Goal: Task Accomplishment & Management: Use online tool/utility

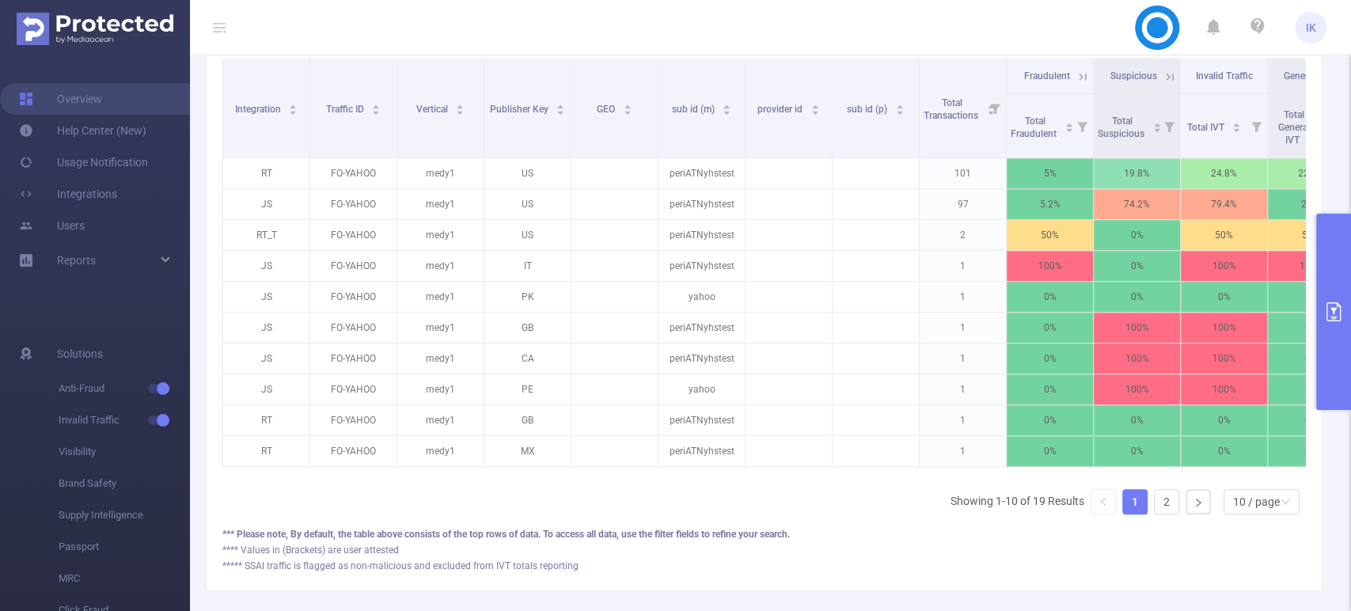
scroll to position [0, 348]
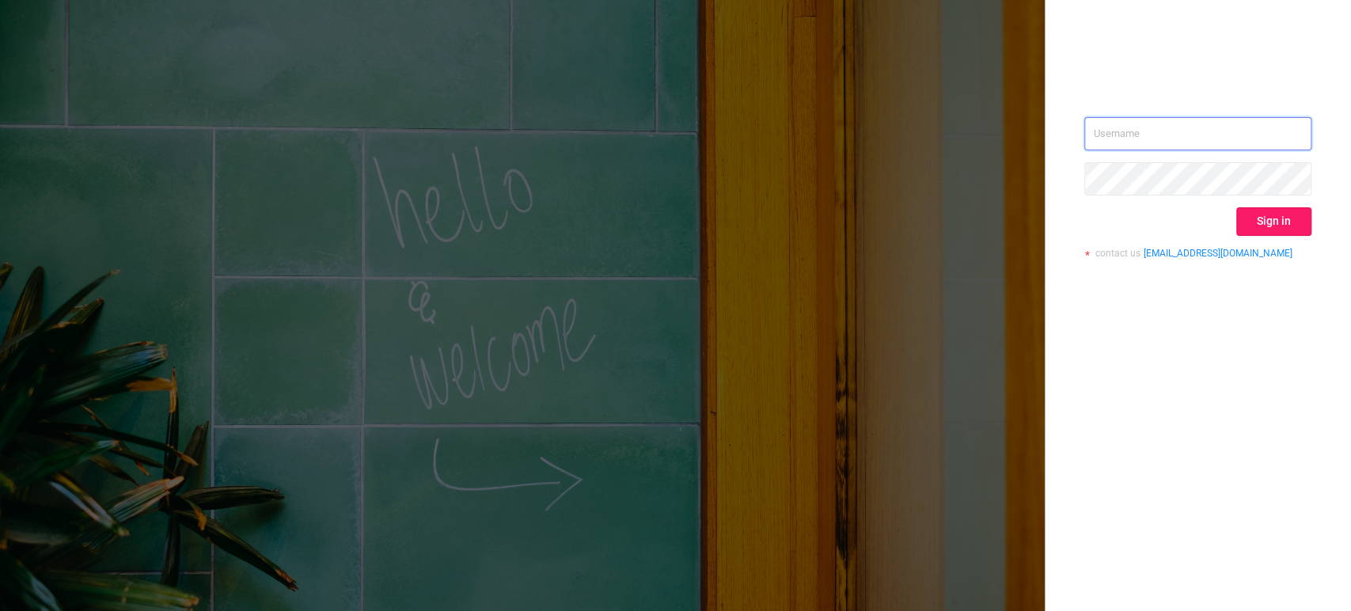
type input "ido@mobitech.io"
click at [1279, 222] on button "Sign in" at bounding box center [1274, 221] width 75 height 29
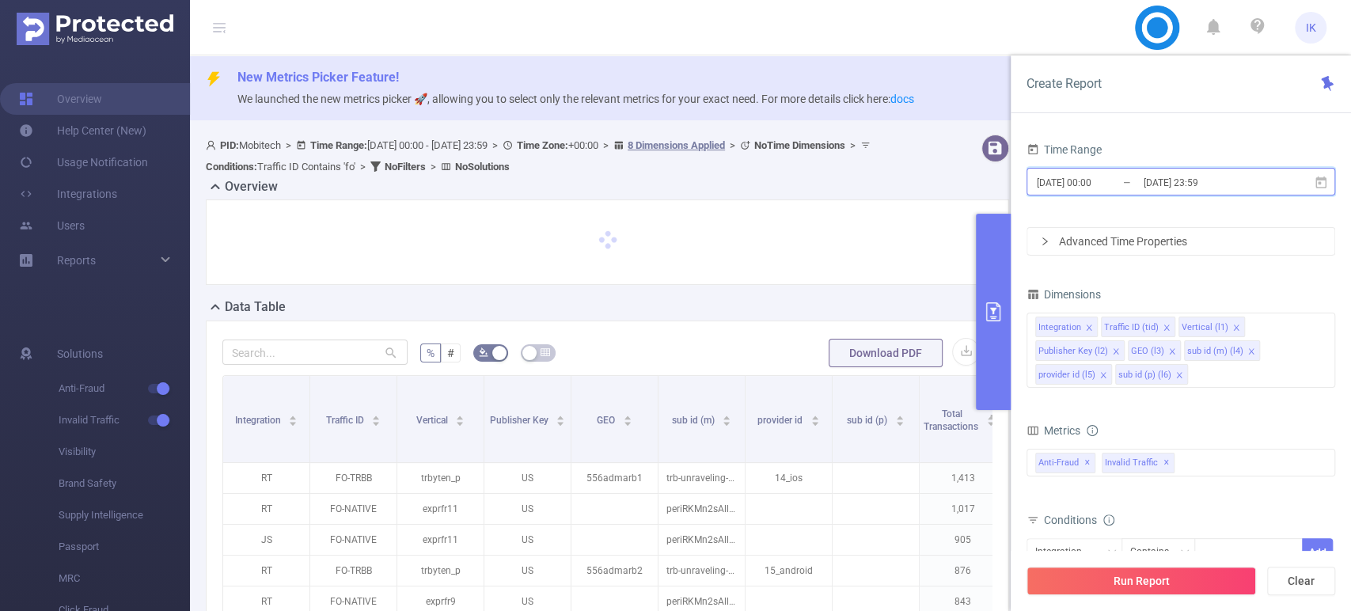
click at [1176, 169] on span "2025-08-22 00:00 _ 2025-08-25 23:59" at bounding box center [1181, 182] width 309 height 28
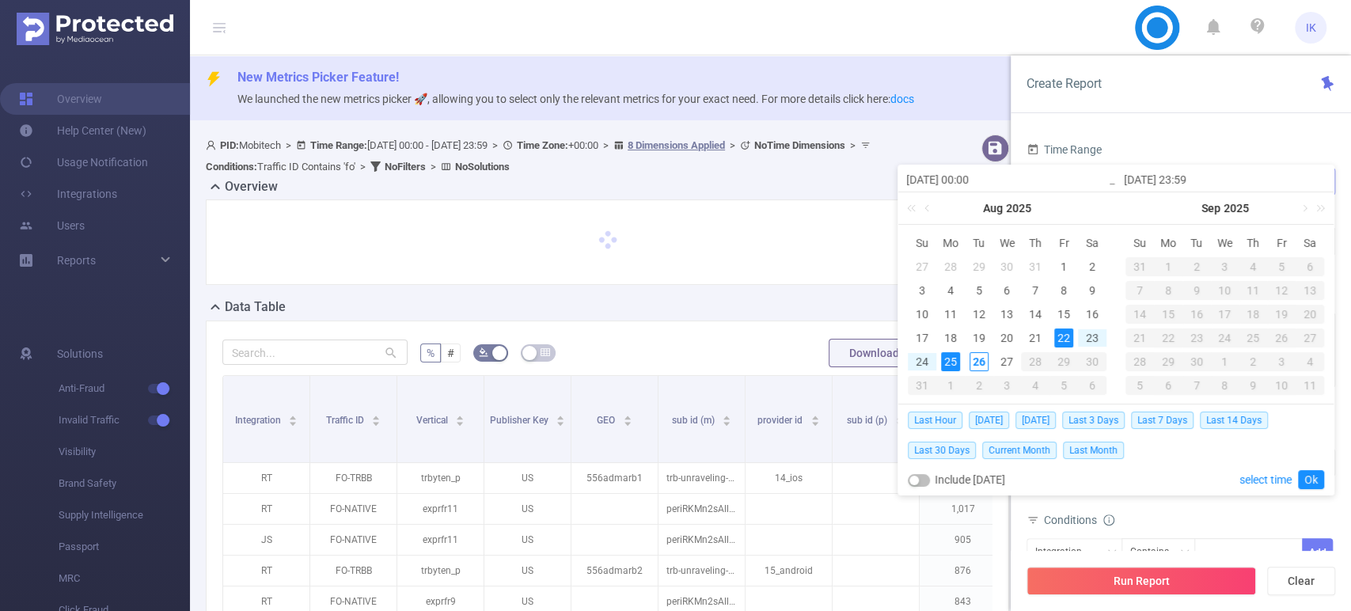
click at [1184, 183] on input "[DATE] 23:59" at bounding box center [1225, 179] width 202 height 19
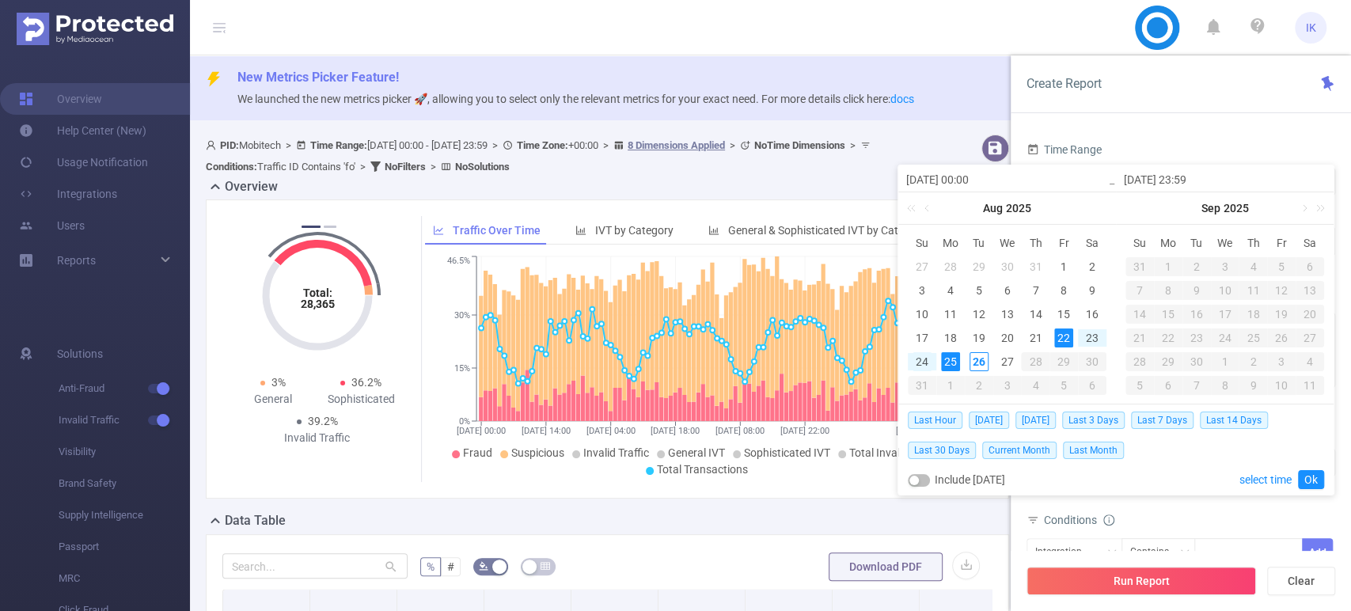
click at [917, 363] on div "24" at bounding box center [922, 361] width 19 height 19
click at [976, 353] on div "26" at bounding box center [979, 361] width 19 height 19
type input "2025-08-24 00:00"
type input "2025-08-26 23:59"
type input "2025-08-24 00:00"
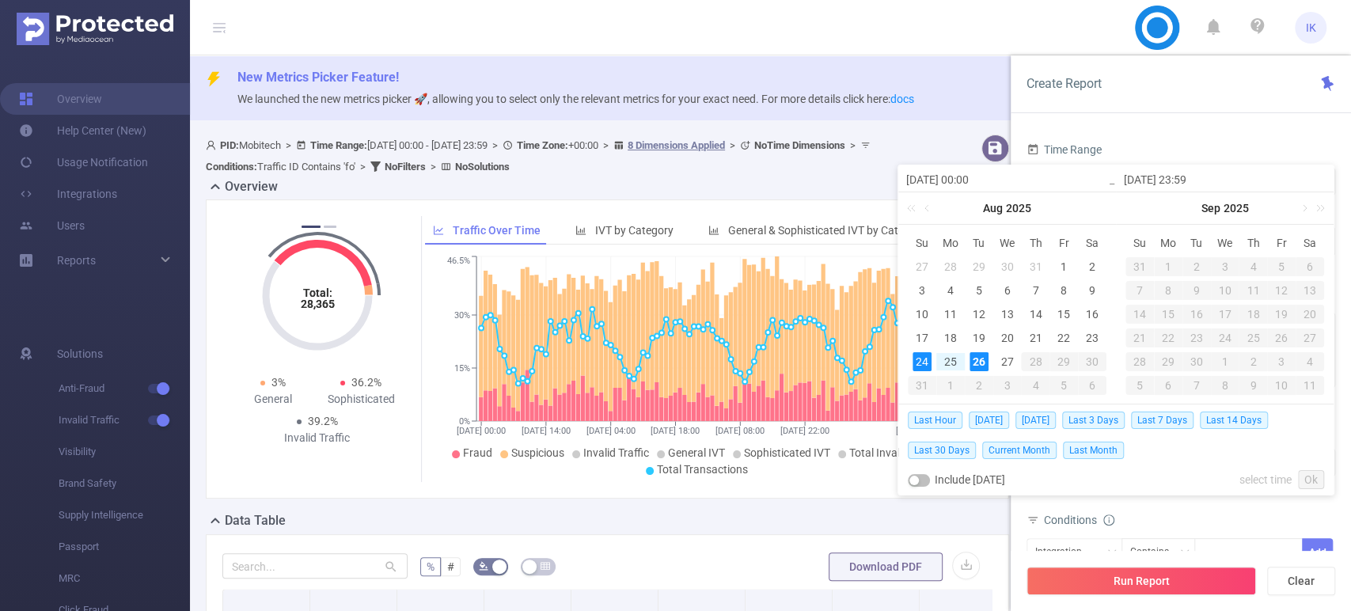
type input "2025-08-26 23:59"
click at [1316, 481] on link "Ok" at bounding box center [1311, 479] width 26 height 19
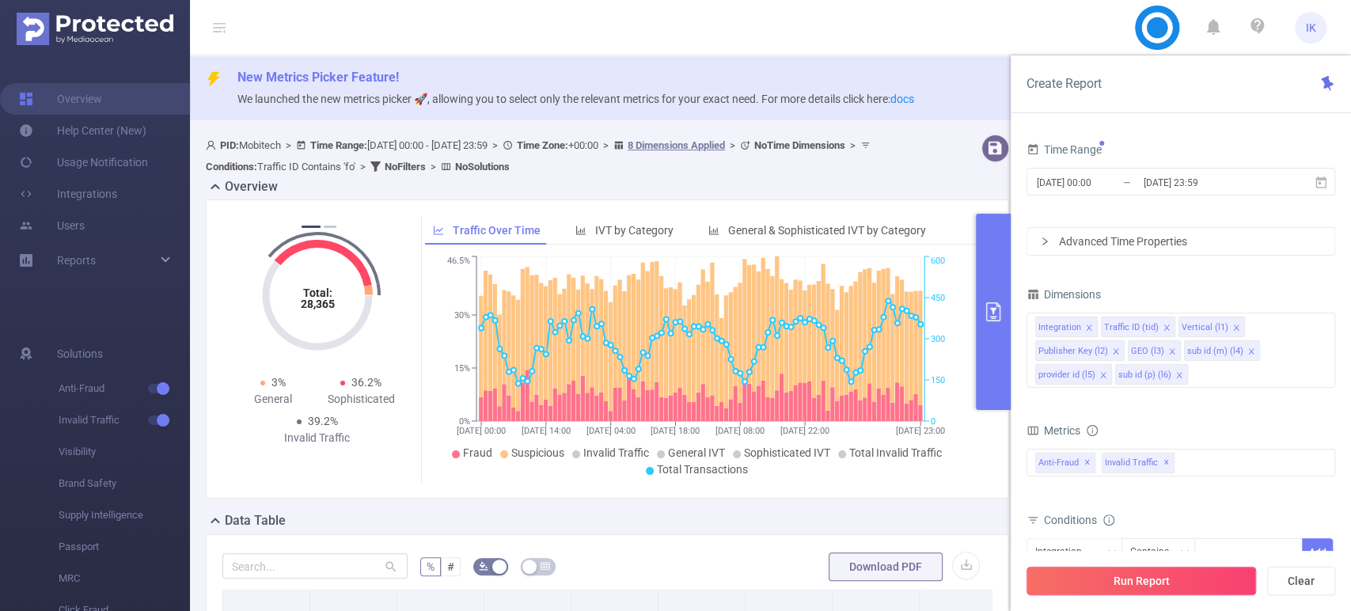
click at [1116, 591] on button "Run Report" at bounding box center [1142, 581] width 230 height 29
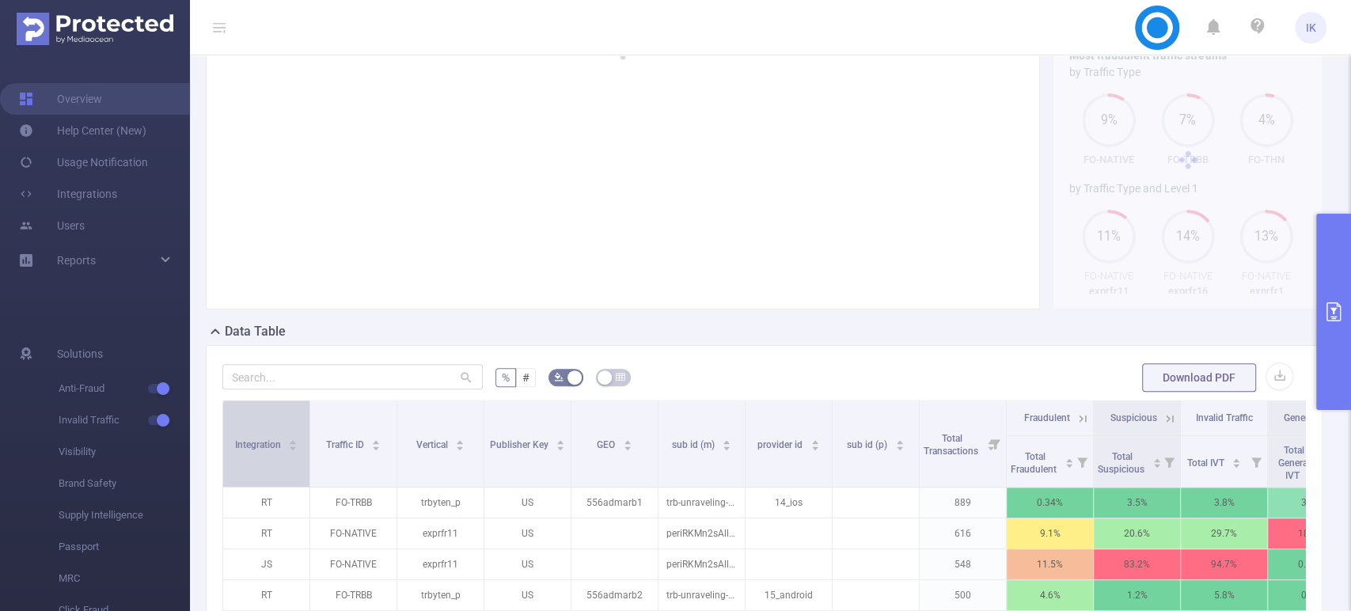
scroll to position [176, 0]
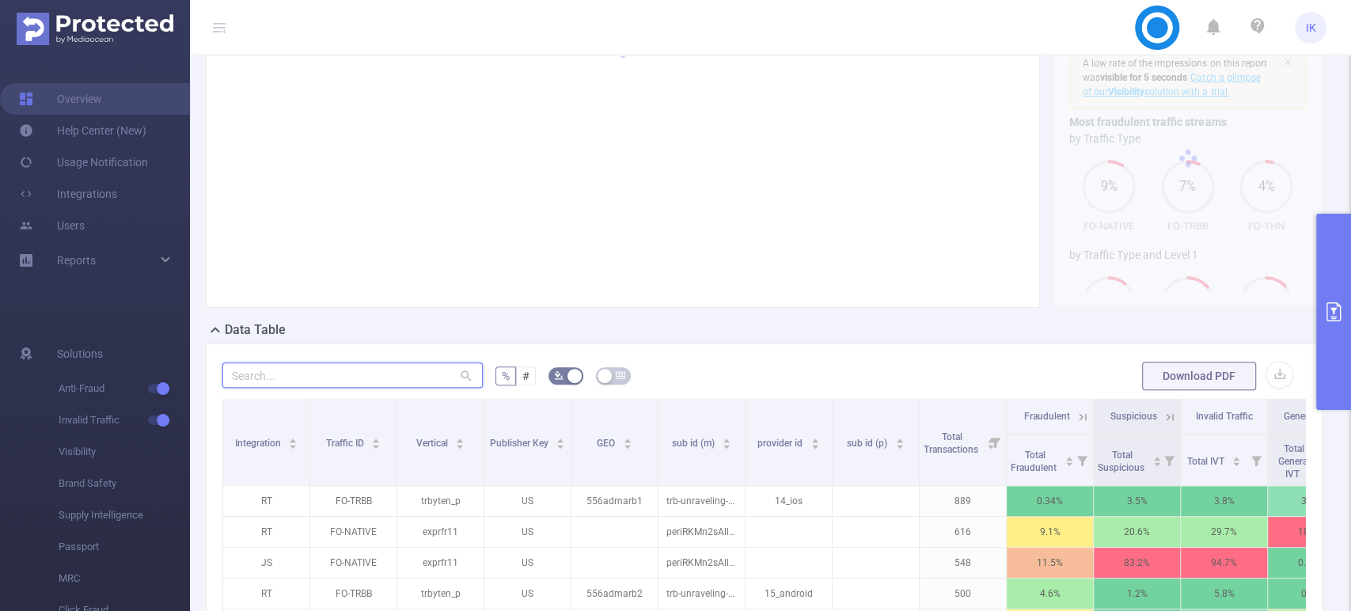
click at [313, 388] on input "text" at bounding box center [352, 375] width 260 height 25
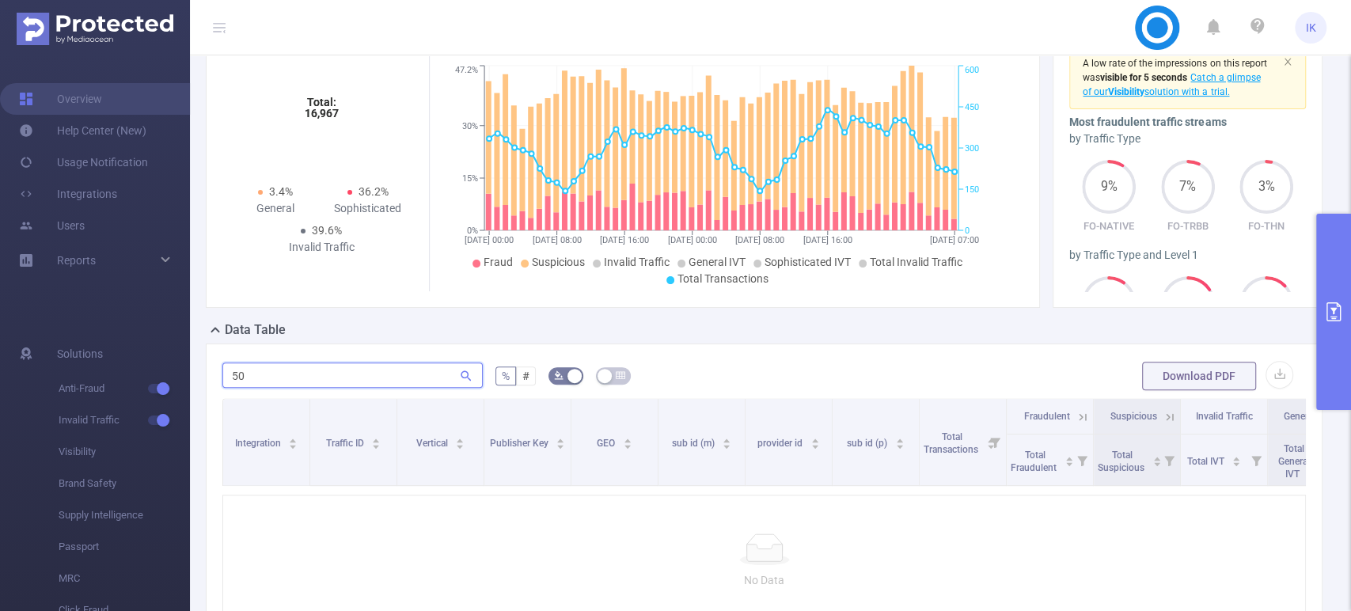
type input "5"
type input "צ"
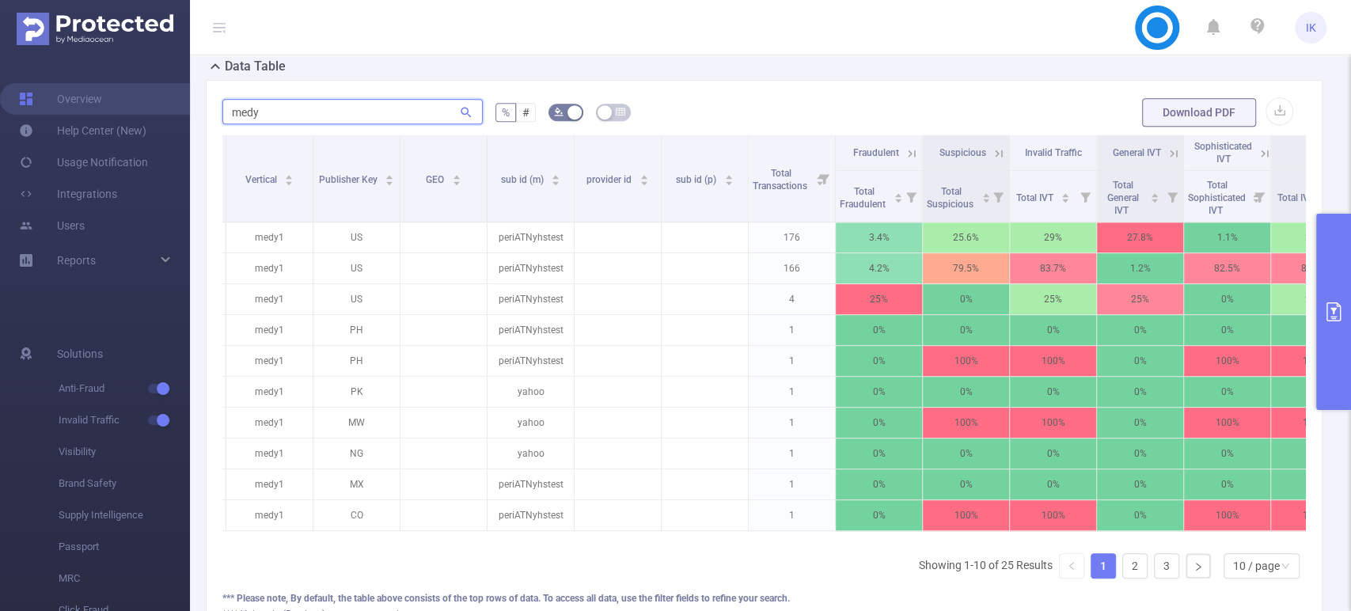
scroll to position [0, 240]
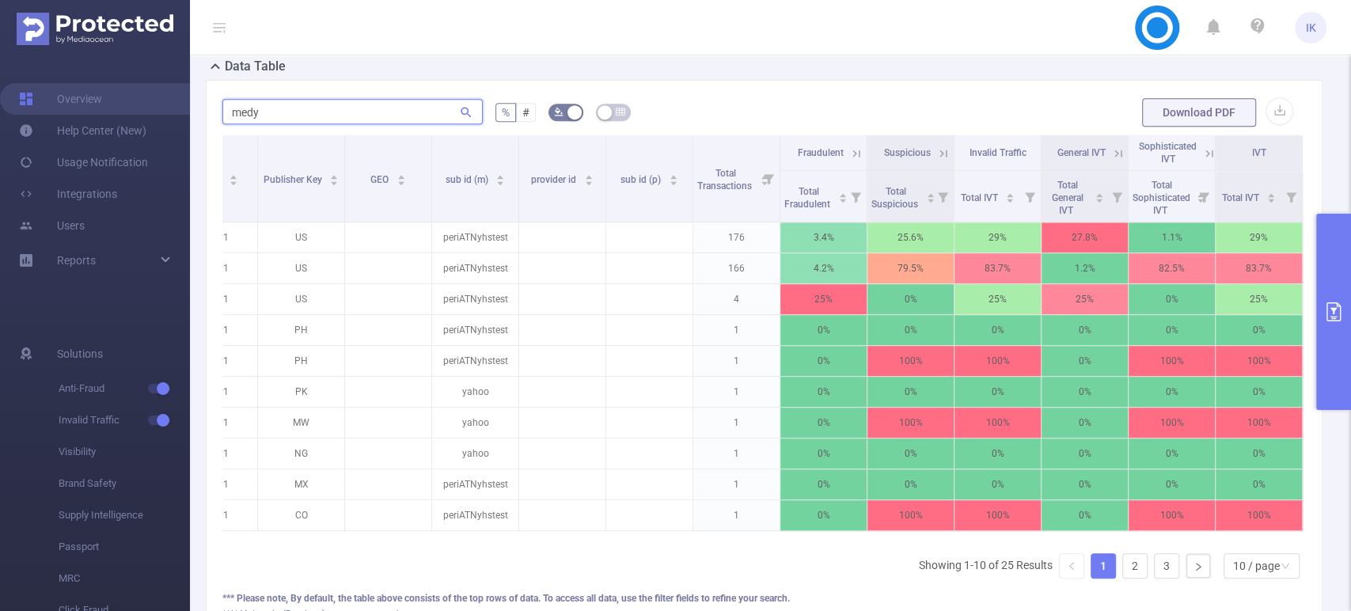
type input "medy"
click at [1198, 161] on icon at bounding box center [1207, 153] width 19 height 16
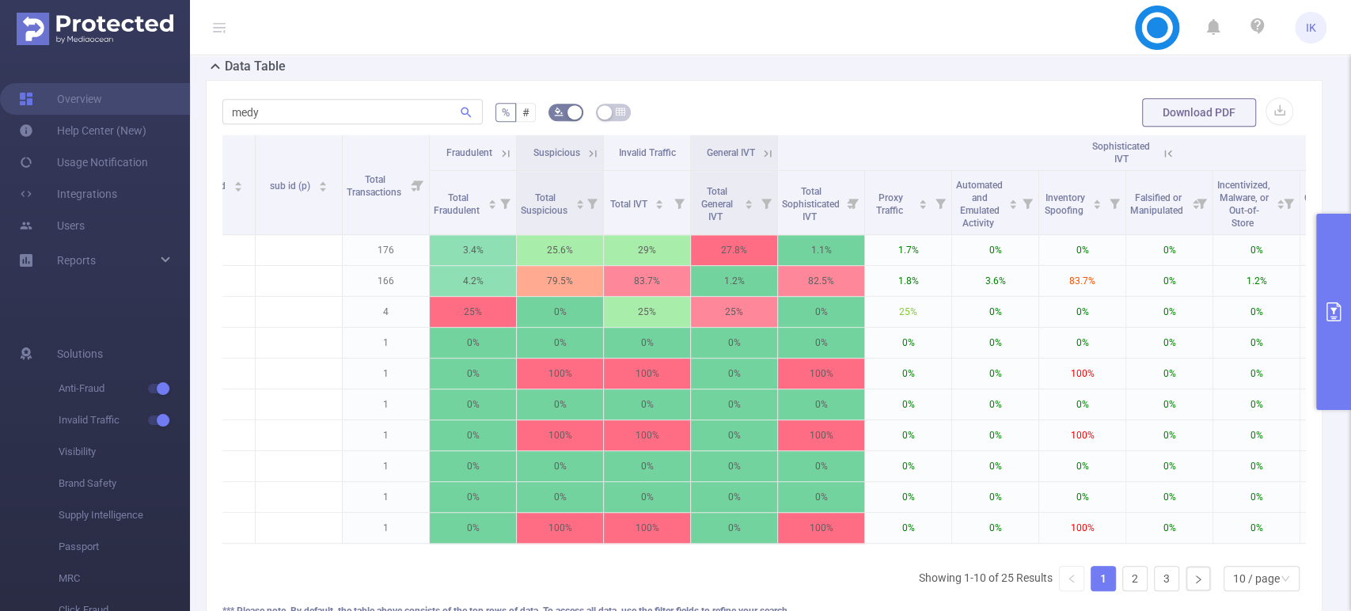
scroll to position [0, 709]
